Goal: Task Accomplishment & Management: Complete application form

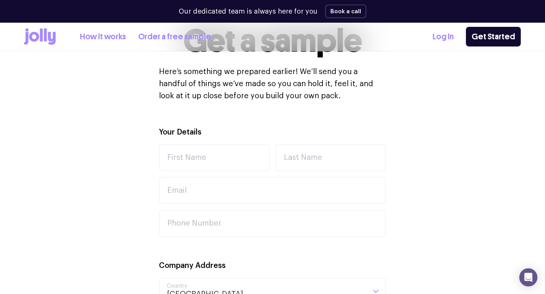
scroll to position [201, 0]
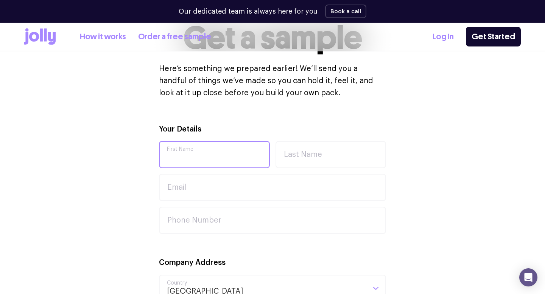
click at [230, 157] on input "First Name" at bounding box center [214, 154] width 111 height 27
type input "[PERSON_NAME]"
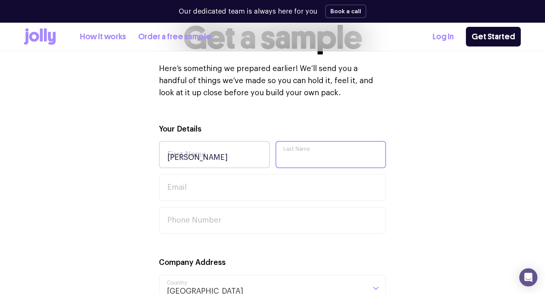
type input "[PERSON_NAME]"
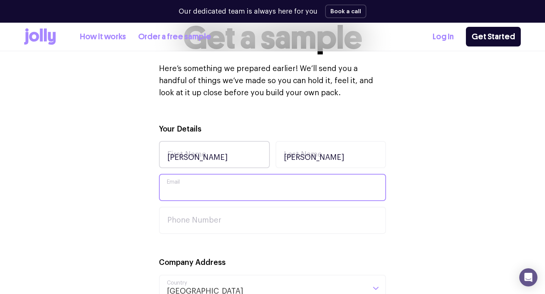
type input "[PERSON_NAME][EMAIL_ADDRESS][DOMAIN_NAME]"
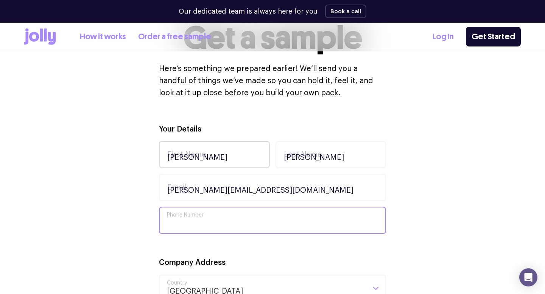
type input "0411233318"
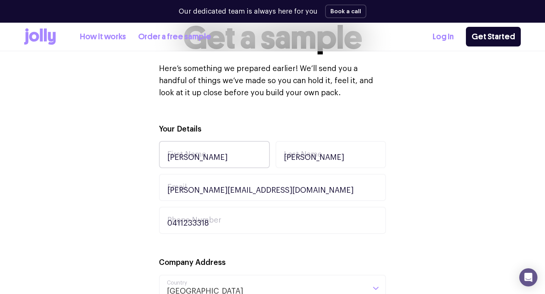
type input "[STREET_ADDRESS]"
type input "Unit 607"
type input "MORTLAKE"
type input "2137"
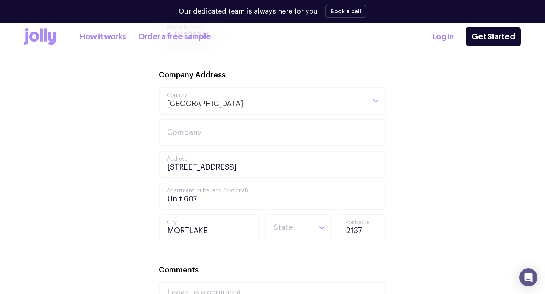
scroll to position [389, 0]
click at [191, 131] on input "Company" at bounding box center [272, 132] width 227 height 27
click at [110, 148] on div "Your Details [PERSON_NAME] First Name [PERSON_NAME] Last Name [PERSON_NAME][EMA…" at bounding box center [272, 182] width 497 height 495
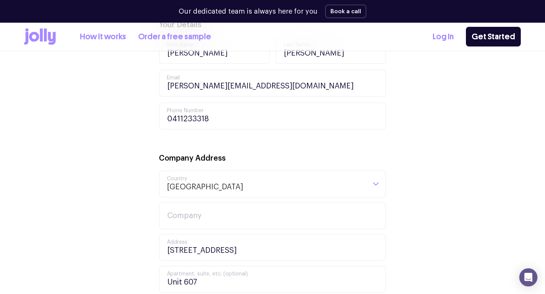
scroll to position [307, 0]
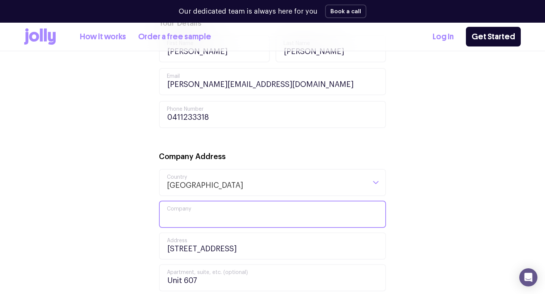
click at [180, 213] on input "Company" at bounding box center [272, 214] width 227 height 27
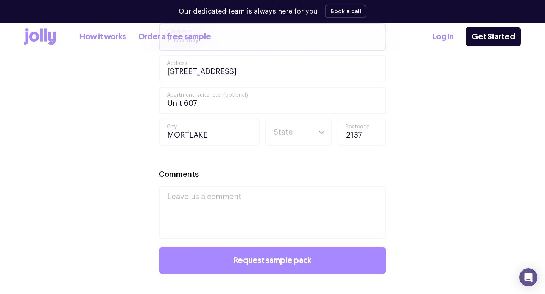
scroll to position [485, 0]
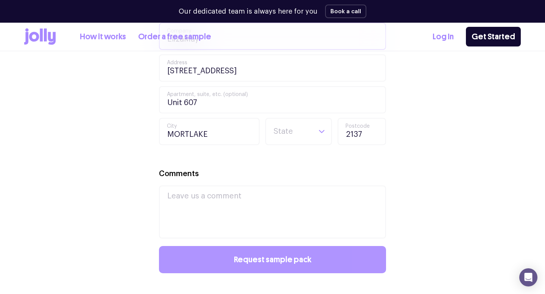
type input "ElizaMay"
click at [235, 262] on button "Request sample pack" at bounding box center [272, 259] width 227 height 27
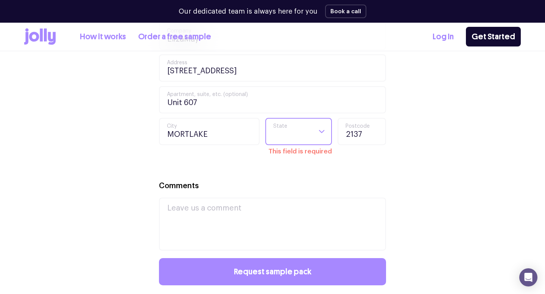
click at [288, 141] on input "Search for option" at bounding box center [292, 132] width 39 height 26
click at [288, 174] on li "[GEOGRAPHIC_DATA]" at bounding box center [298, 177] width 63 height 18
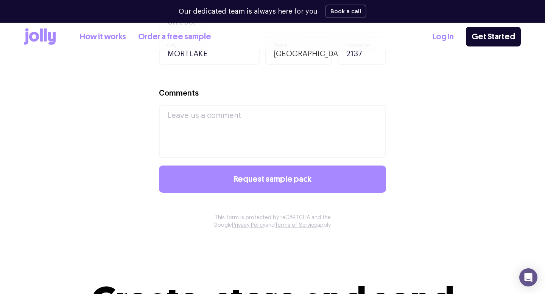
scroll to position [567, 0]
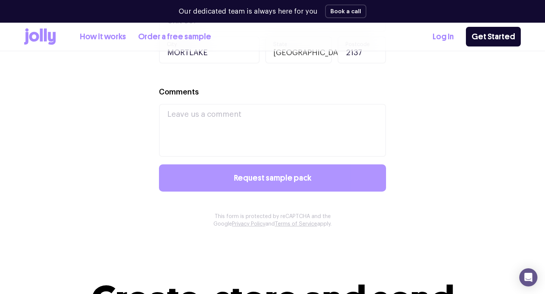
click at [265, 174] on span "Request sample pack" at bounding box center [273, 178] width 78 height 8
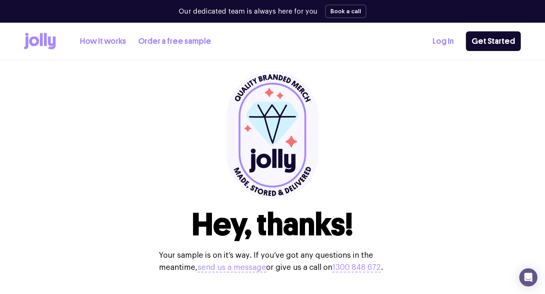
scroll to position [14, 0]
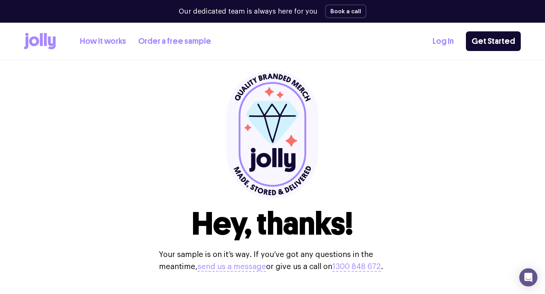
click at [176, 48] on div "How it works Order a free sample" at bounding box center [117, 41] width 187 height 17
click at [176, 44] on link "Order a free sample" at bounding box center [174, 41] width 73 height 12
click at [177, 40] on link "Order a free sample" at bounding box center [174, 41] width 73 height 12
click at [272, 121] on icon at bounding box center [272, 123] width 53 height 44
click at [97, 43] on link "How it works" at bounding box center [103, 41] width 46 height 12
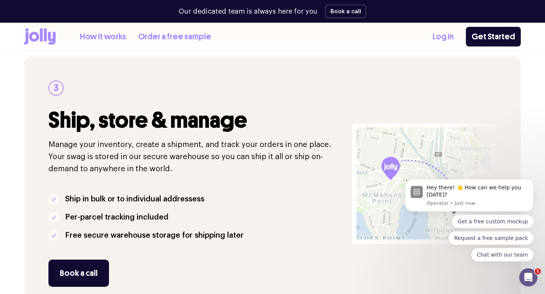
scroll to position [618, 0]
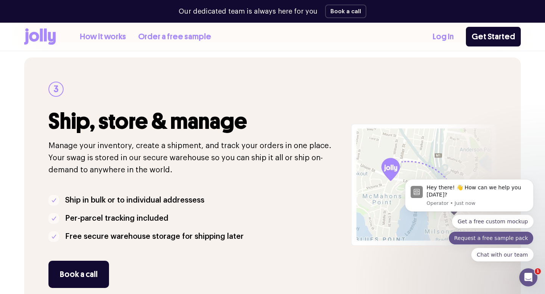
click at [511, 242] on button "Request a free sample pack" at bounding box center [490, 239] width 85 height 14
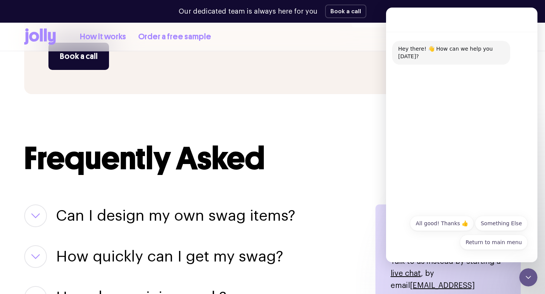
scroll to position [830, 0]
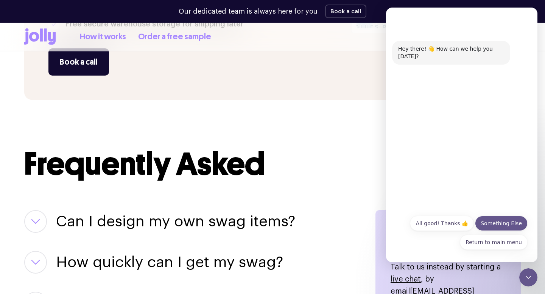
click at [494, 224] on button "Something Else" at bounding box center [501, 223] width 53 height 15
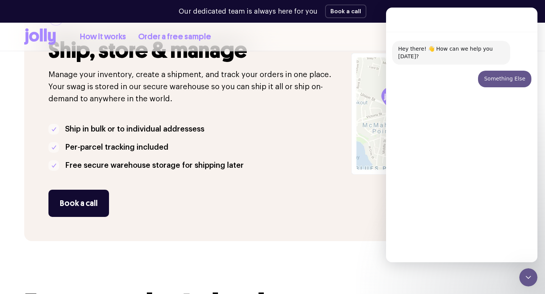
scroll to position [688, 0]
click at [264, 191] on div "Book a call" at bounding box center [195, 203] width 294 height 27
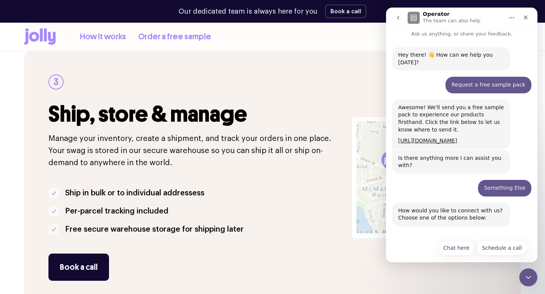
scroll to position [8, 0]
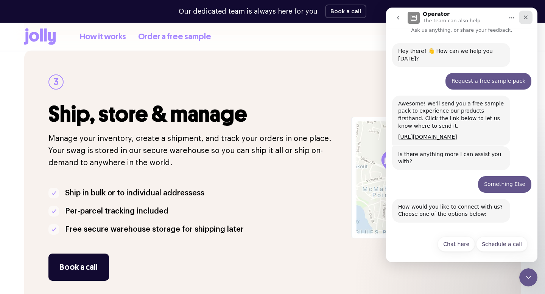
click at [524, 17] on icon "Close" at bounding box center [526, 17] width 6 height 6
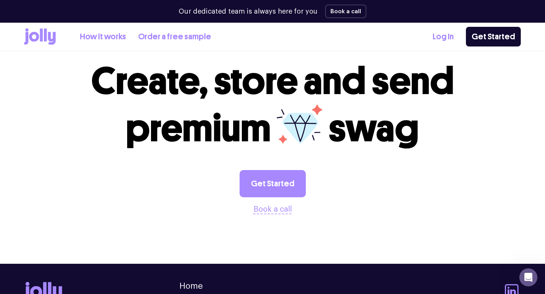
scroll to position [0, 0]
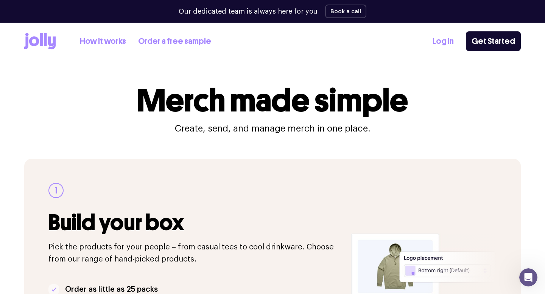
click at [172, 45] on link "Order a free sample" at bounding box center [174, 41] width 73 height 12
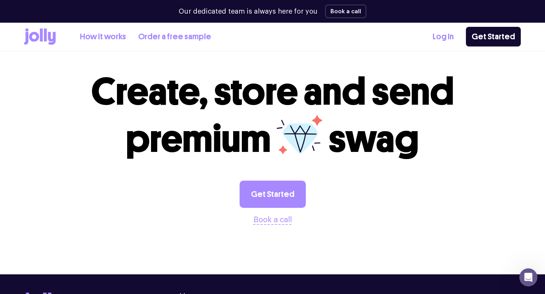
scroll to position [270, 0]
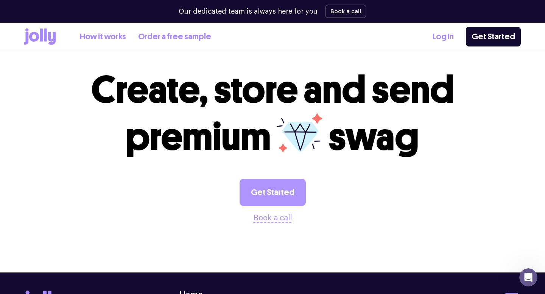
click at [258, 200] on link "Get Started" at bounding box center [273, 192] width 66 height 27
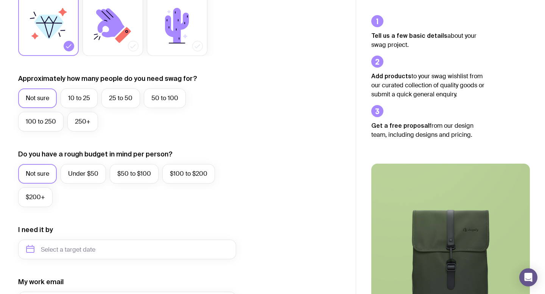
scroll to position [149, 0]
click at [89, 176] on label "Under $50" at bounding box center [83, 173] width 45 height 20
click at [0, 0] on input "Under $50" at bounding box center [0, 0] width 0 height 0
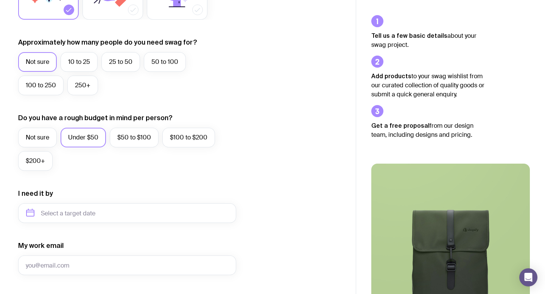
scroll to position [186, 0]
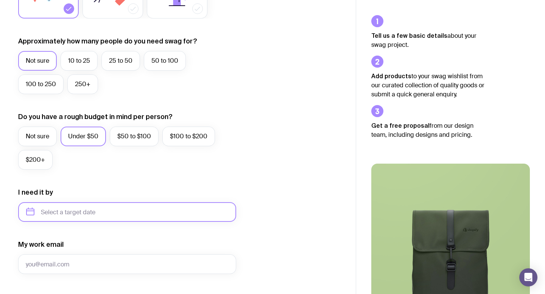
click at [92, 214] on input "text" at bounding box center [127, 212] width 218 height 20
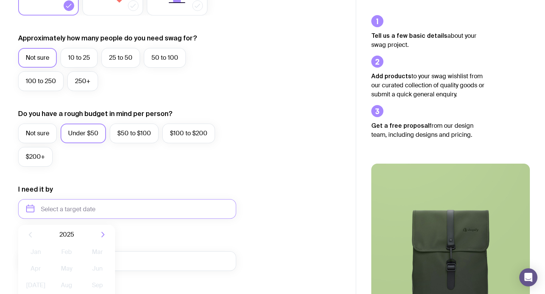
click at [100, 182] on form "I want swag for Customers Team members An event Approximately how many people d…" at bounding box center [127, 174] width 218 height 494
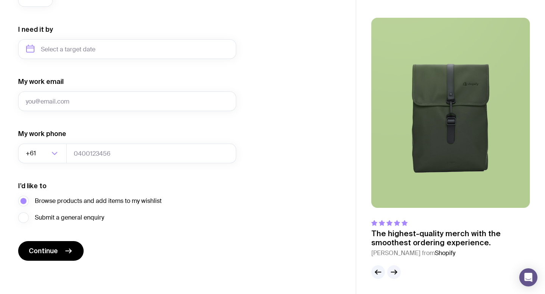
scroll to position [0, 0]
